Goal: Task Accomplishment & Management: Use online tool/utility

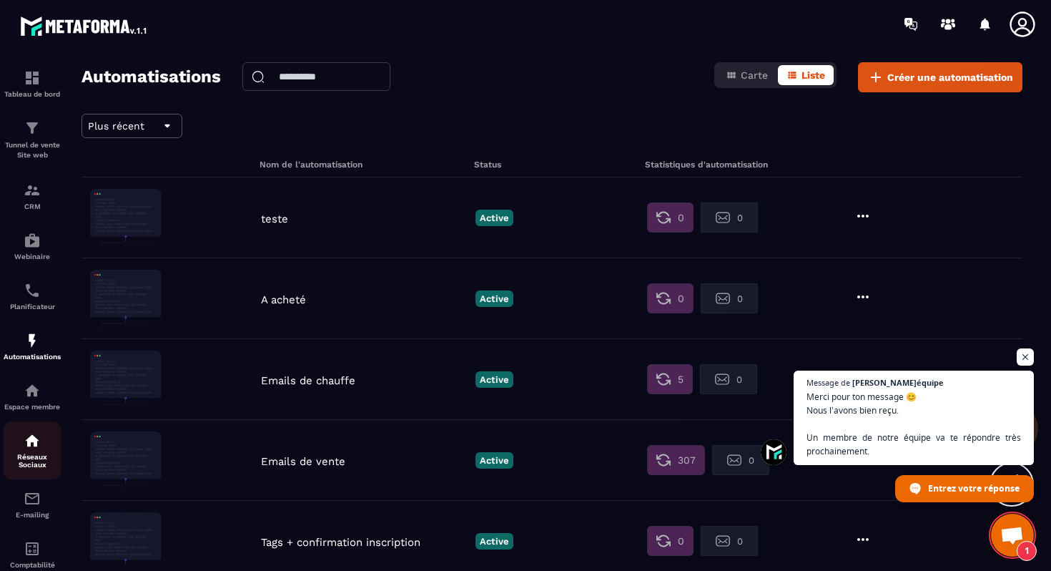
scroll to position [39, 0]
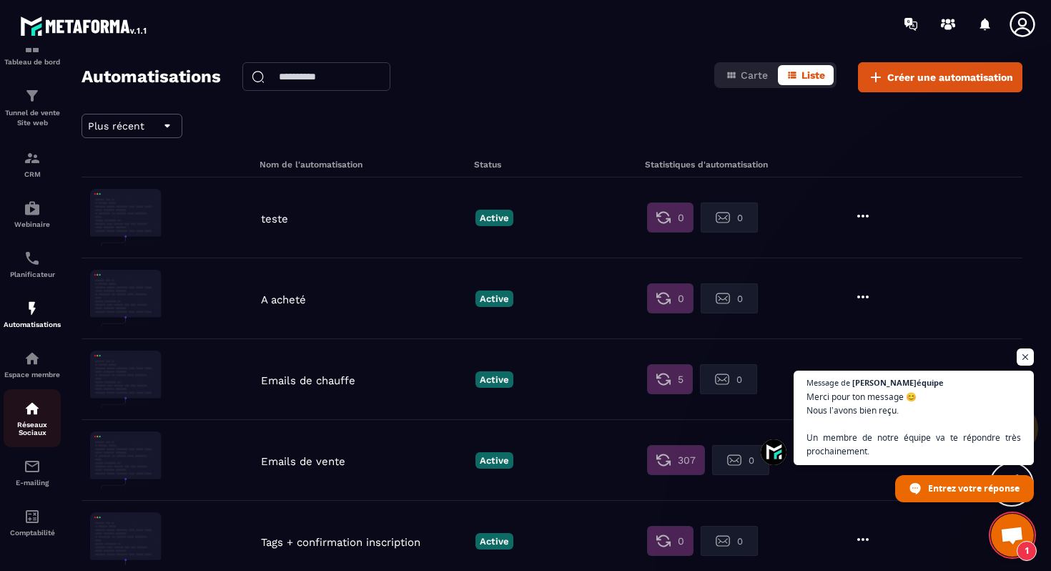
click at [0, 0] on img at bounding box center [0, 0] width 0 height 0
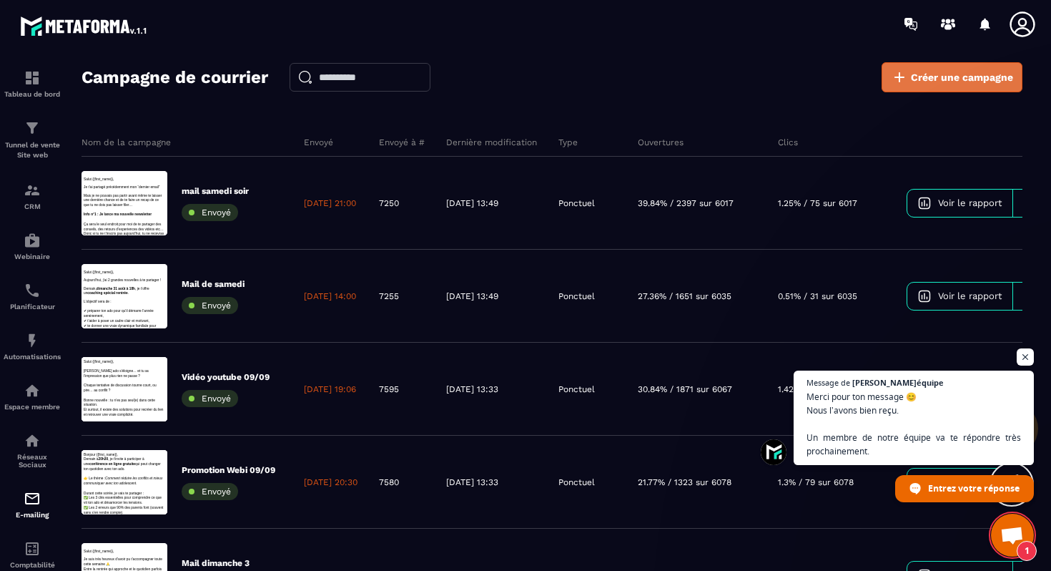
click at [959, 77] on span "Créer une campagne" at bounding box center [962, 77] width 102 height 14
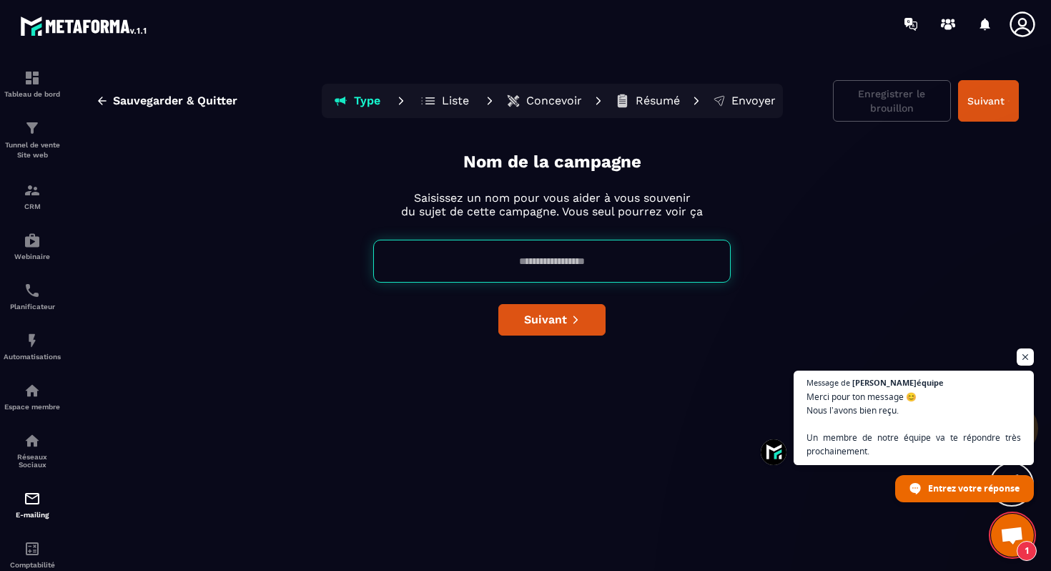
click at [527, 275] on input at bounding box center [552, 261] width 358 height 43
type input "*"
type input "**********"
click at [523, 321] on button "Suivant" at bounding box center [551, 319] width 107 height 31
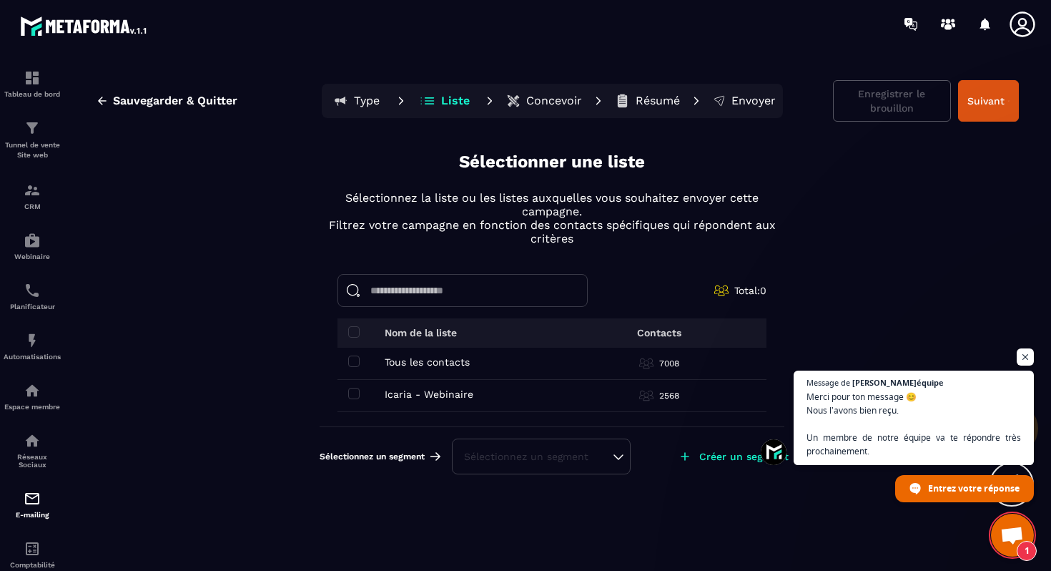
click at [360, 363] on div "Tous les contacts Tous les contacts" at bounding box center [455, 361] width 215 height 11
click at [354, 388] on span at bounding box center [353, 393] width 11 height 11
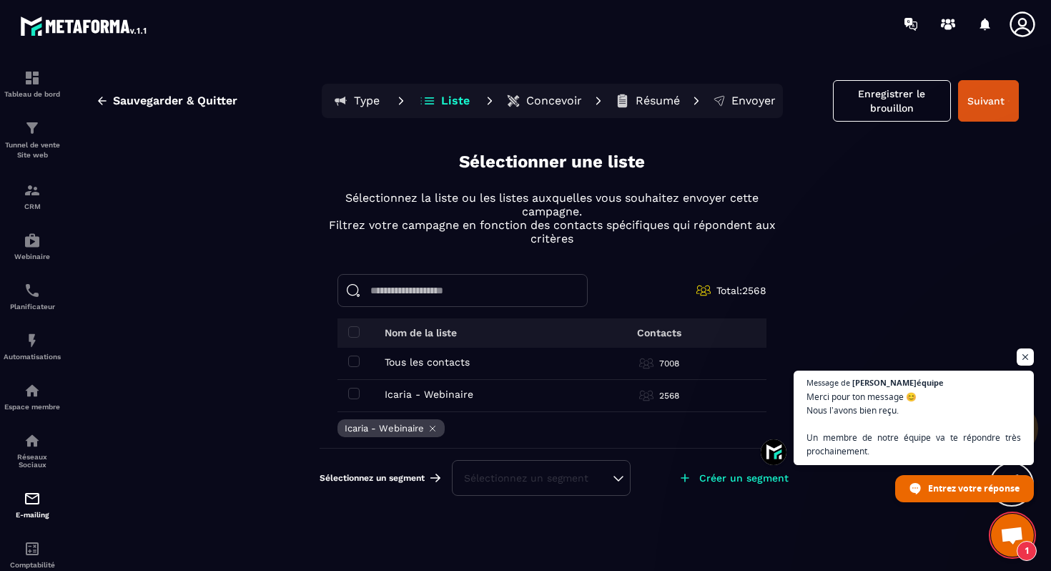
click at [354, 349] on td "Tous les contacts Tous les contacts" at bounding box center [456, 364] width 236 height 32
click at [354, 364] on span at bounding box center [353, 360] width 11 height 11
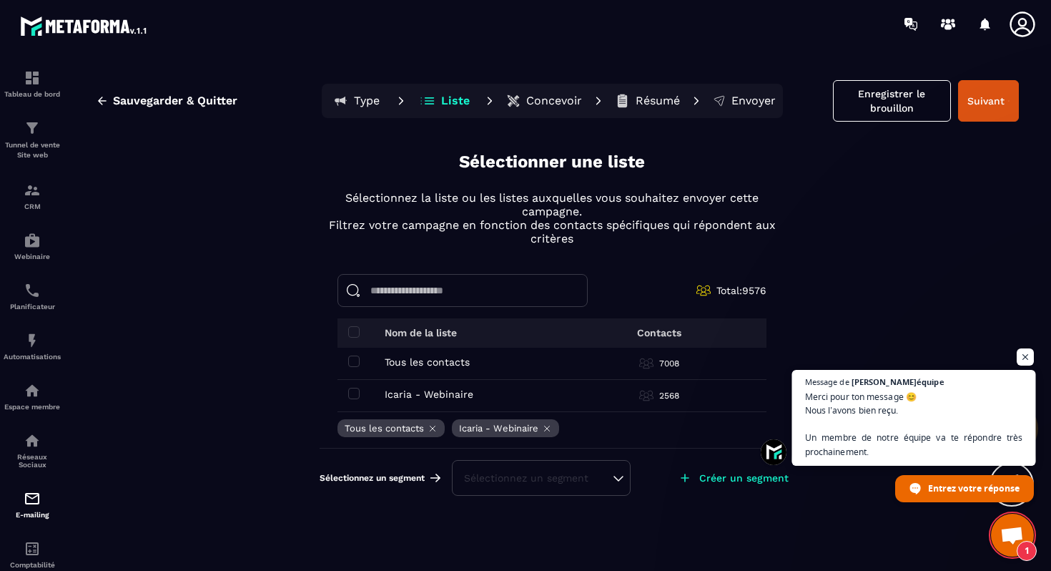
click at [900, 424] on span "Merci pour ton message 😊 Nous l’avons bien reçu. Un membre de notre équipe va t…" at bounding box center [914, 423] width 218 height 69
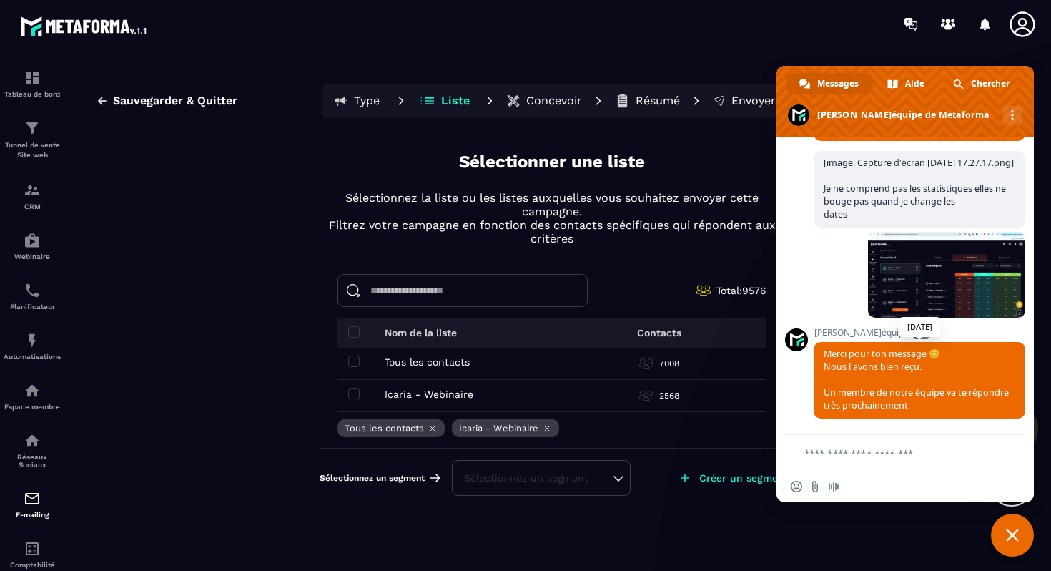
scroll to position [450, 0]
click at [931, 51] on section "Tableau de bord Tunnel de vente Site web CRM Webinaire Planificateur Automatisa…" at bounding box center [525, 322] width 1051 height 549
click at [721, 512] on div "Sauvegarder & Quitter Type Liste Concevoir Résumé Envoyer Enregistrer le brouil…" at bounding box center [552, 322] width 970 height 521
click at [1011, 521] on span "Fermer le chat" at bounding box center [1012, 534] width 43 height 43
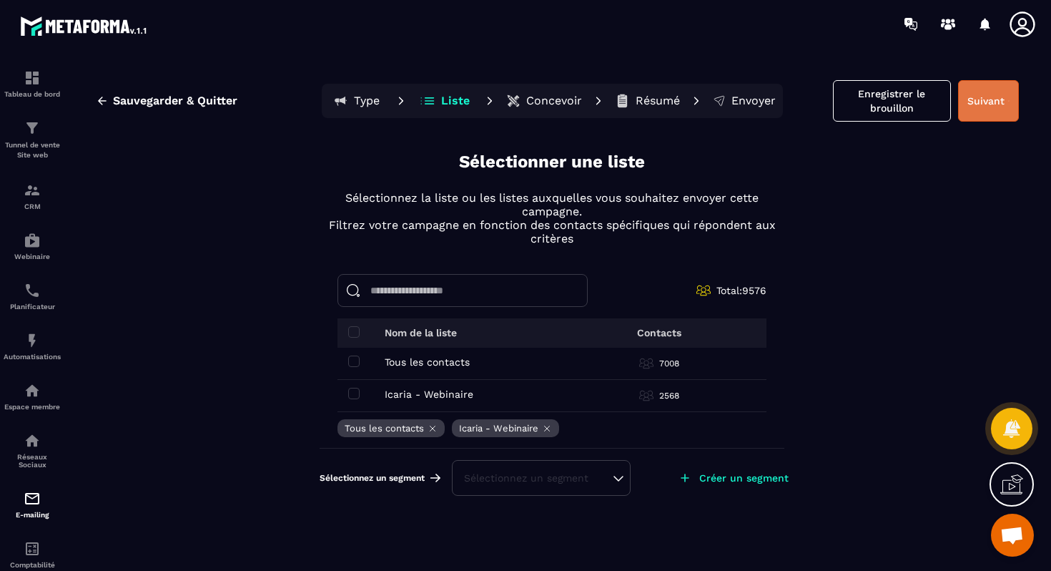
click at [979, 111] on button "Suivant" at bounding box center [988, 100] width 61 height 41
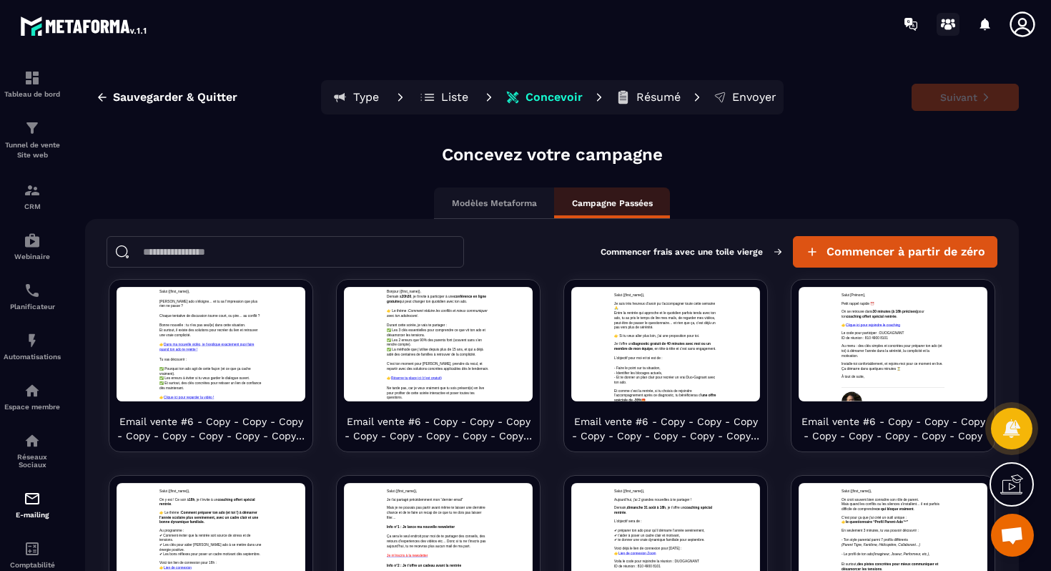
scroll to position [0, 0]
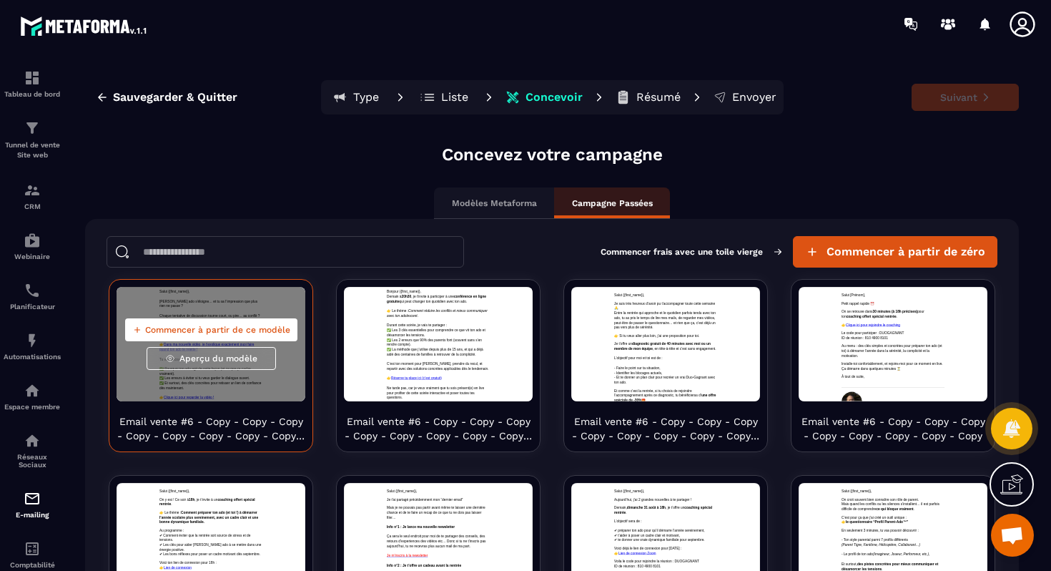
click at [244, 330] on span "Commencer à partir de ce modèle" at bounding box center [217, 329] width 145 height 11
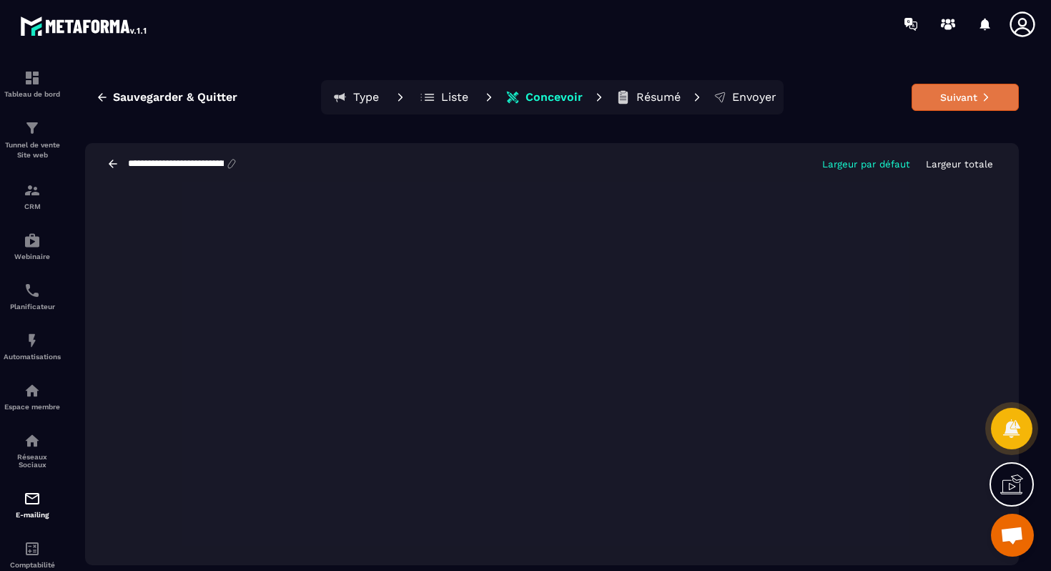
click at [945, 101] on button "Suivant" at bounding box center [965, 97] width 107 height 27
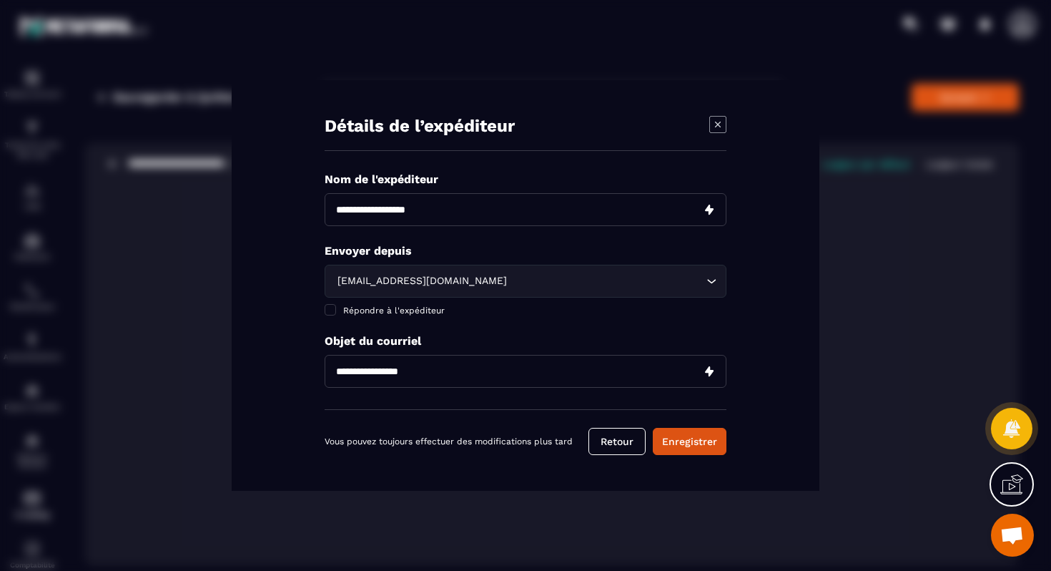
click at [421, 211] on input "Modal window" at bounding box center [526, 209] width 402 height 33
click at [413, 203] on input "Modal window" at bounding box center [526, 209] width 402 height 33
type input "*****"
click at [302, 344] on div "Détails de l’expéditeur Nom de l'expéditeur Envoyer depuis [EMAIL_ADDRESS][DOMA…" at bounding box center [526, 285] width 588 height 411
click at [403, 368] on input "Modal window" at bounding box center [526, 371] width 402 height 33
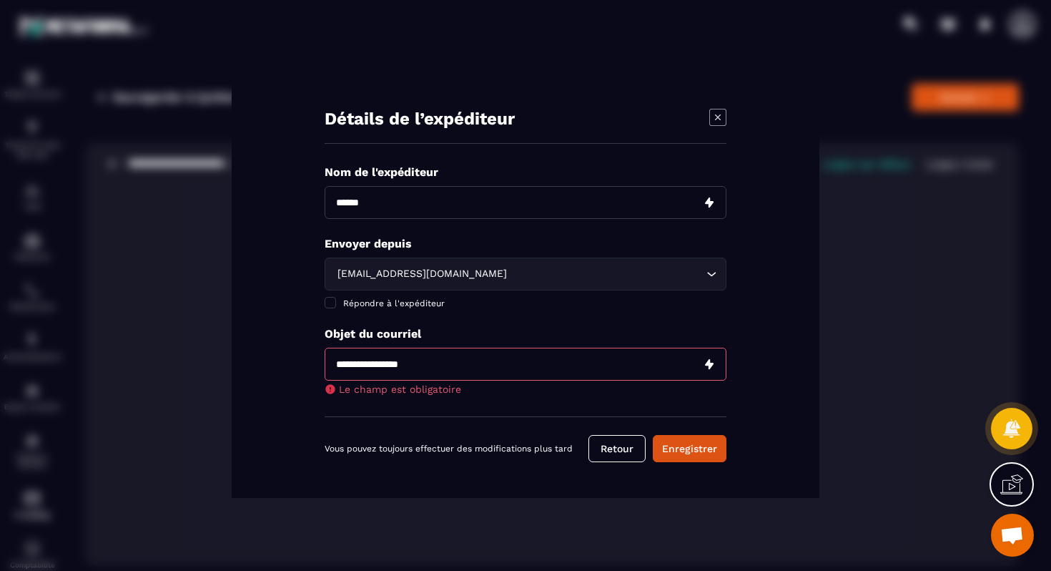
paste input "**********"
type input "**********"
click at [679, 443] on button "Enregistrer" at bounding box center [690, 448] width 74 height 27
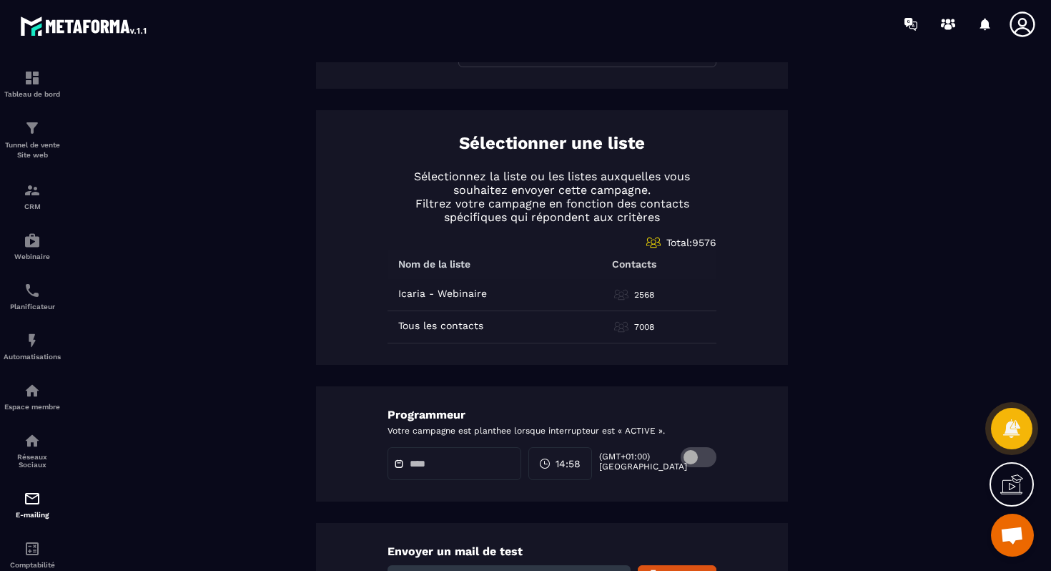
scroll to position [592, 0]
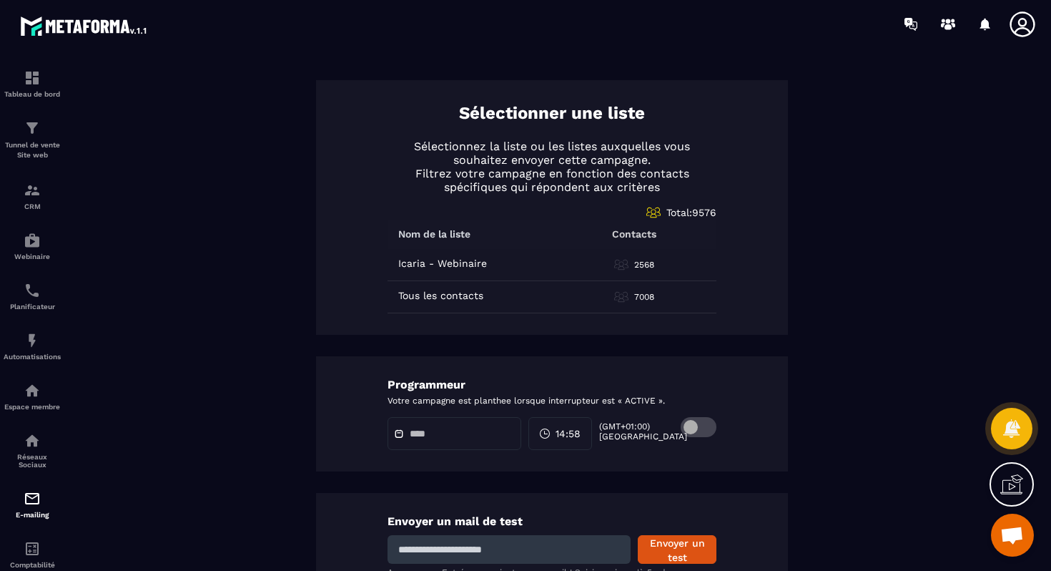
click at [692, 426] on span at bounding box center [699, 427] width 36 height 20
click at [466, 431] on input "text" at bounding box center [460, 433] width 100 height 11
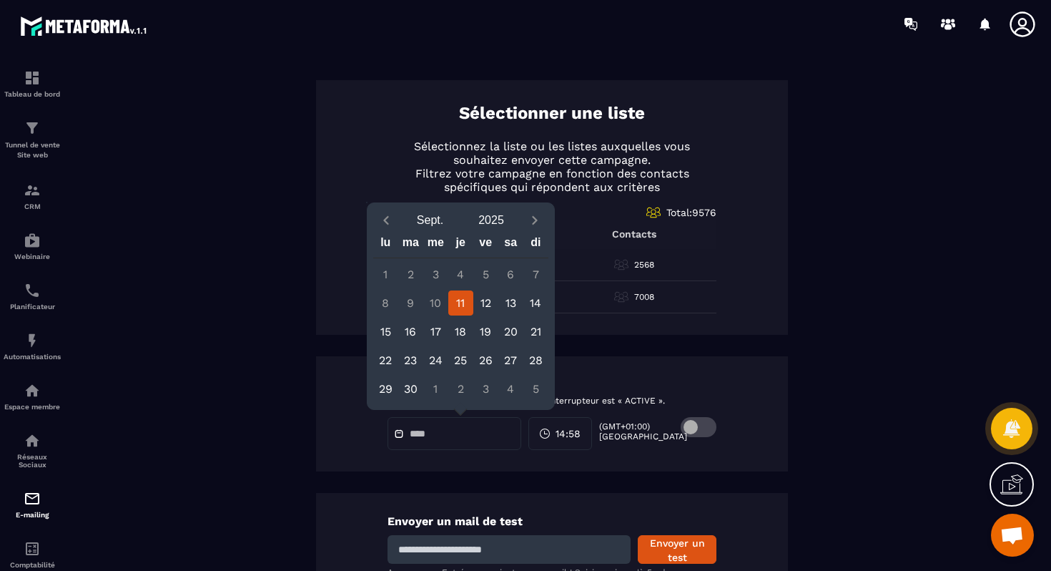
click at [461, 299] on div "11" at bounding box center [460, 302] width 25 height 25
type input "**********"
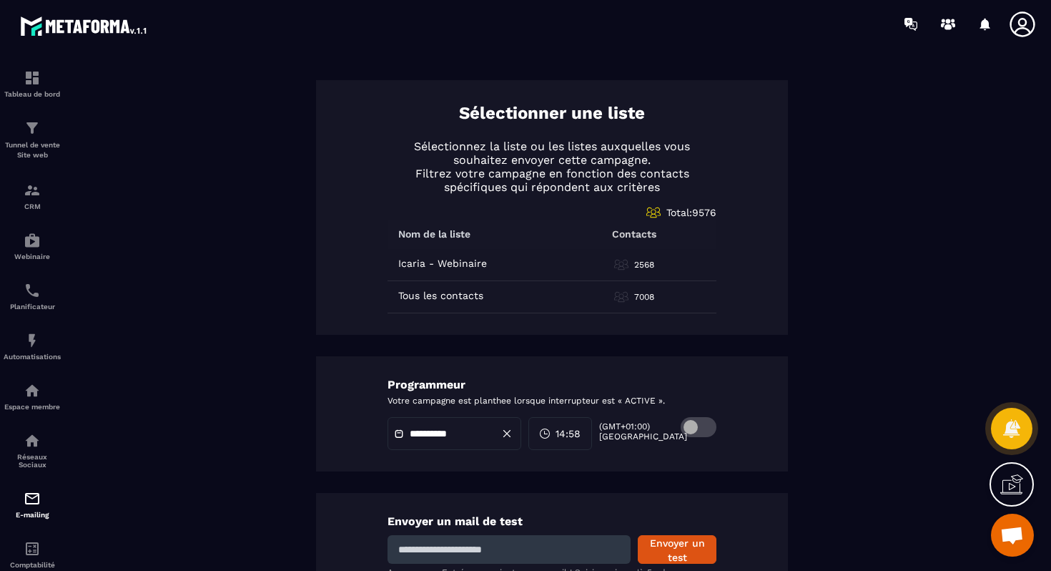
click at [576, 427] on span "14:58" at bounding box center [568, 433] width 25 height 14
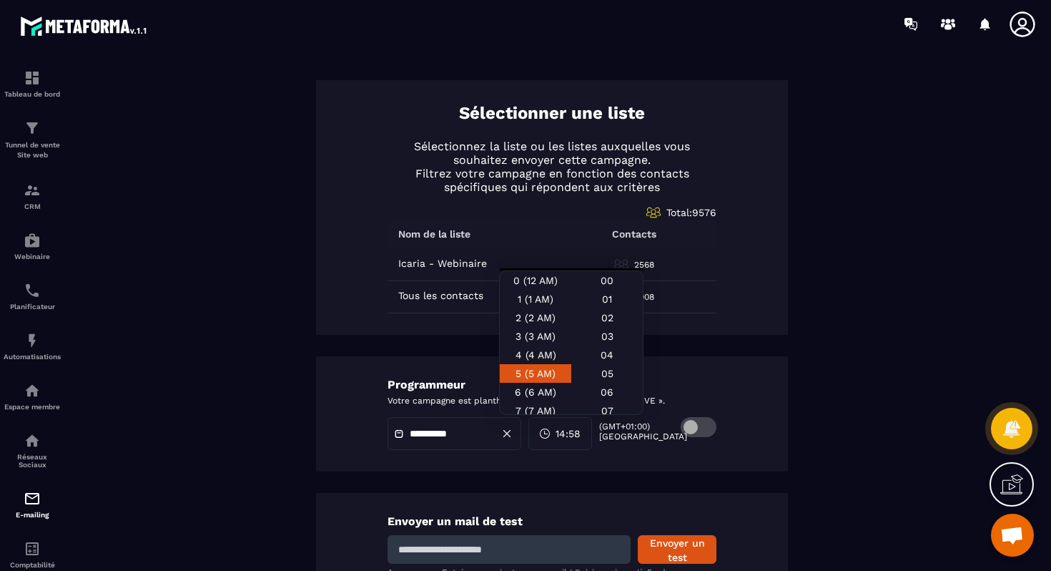
scroll to position [18, 0]
click at [544, 388] on div "7 (7 AM)" at bounding box center [536, 392] width 72 height 19
click at [527, 360] on div "19 (7 PM)" at bounding box center [536, 350] width 72 height 19
click at [609, 285] on div "00" at bounding box center [607, 280] width 72 height 19
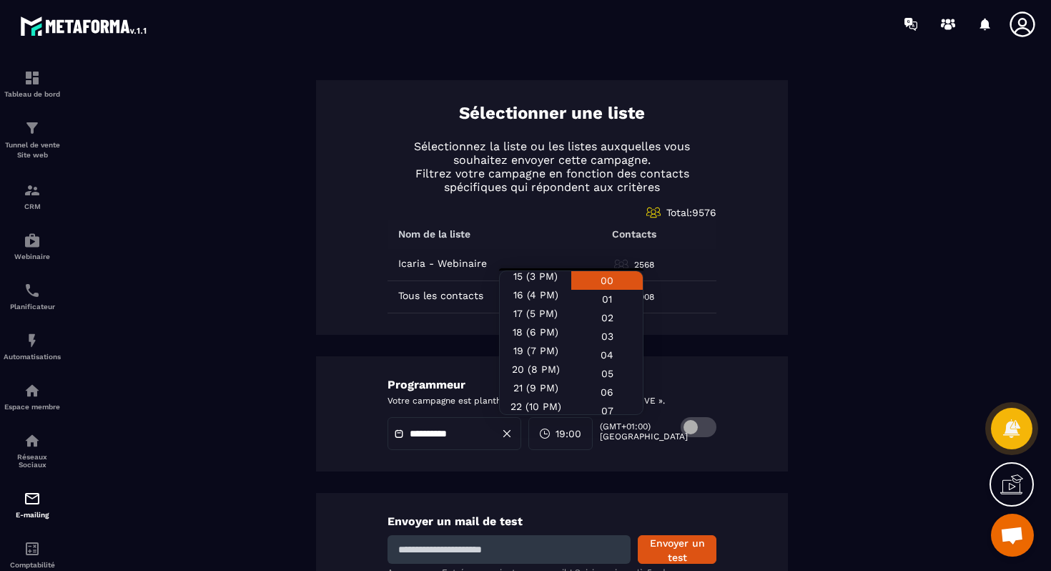
click at [730, 388] on div "**********" at bounding box center [552, 413] width 472 height 115
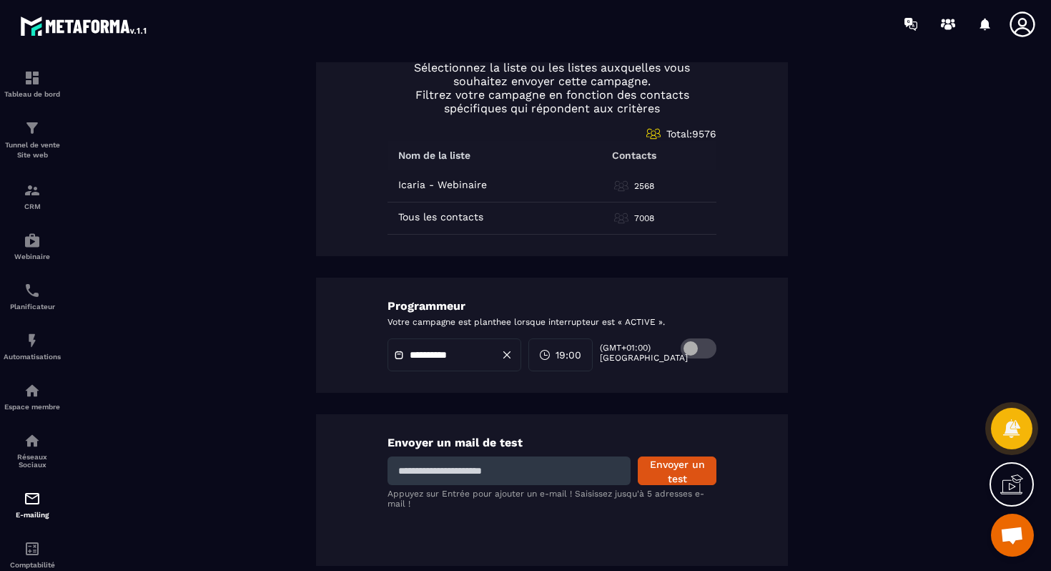
scroll to position [0, 0]
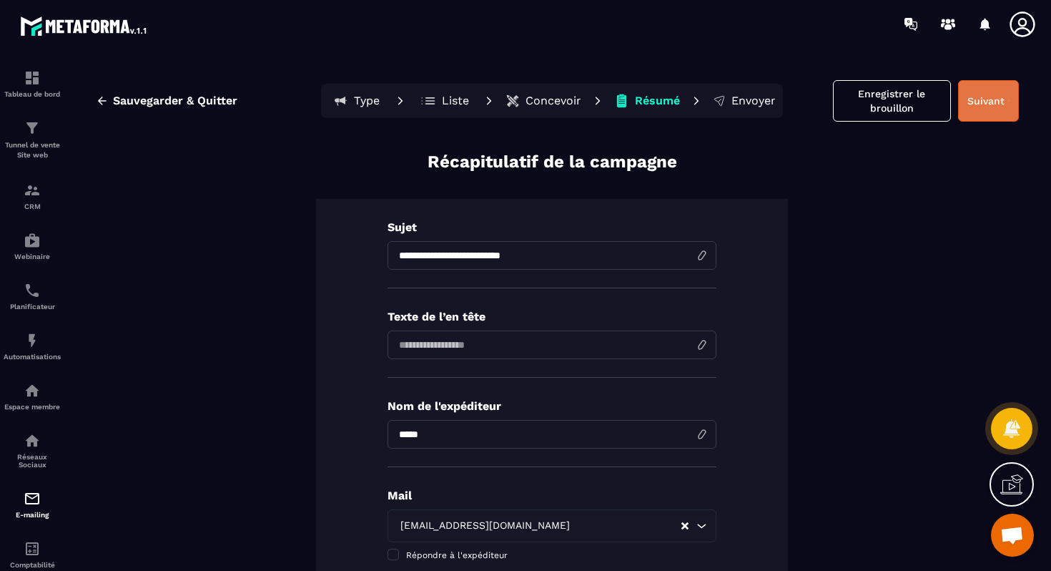
click at [991, 97] on button "Suivant" at bounding box center [988, 100] width 61 height 41
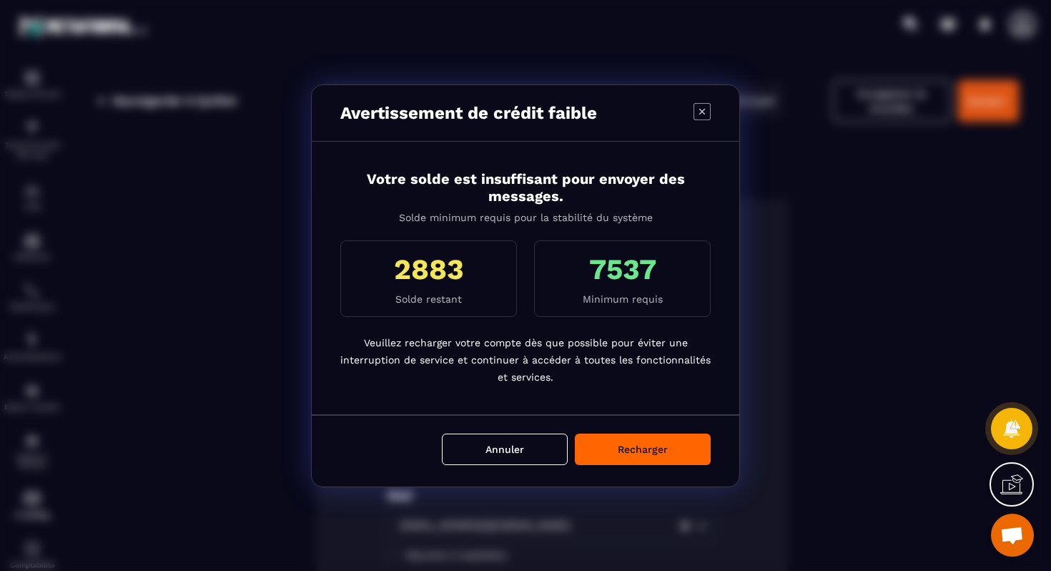
click at [624, 457] on button "Recharger" at bounding box center [643, 448] width 136 height 31
